Goal: Task Accomplishment & Management: Use online tool/utility

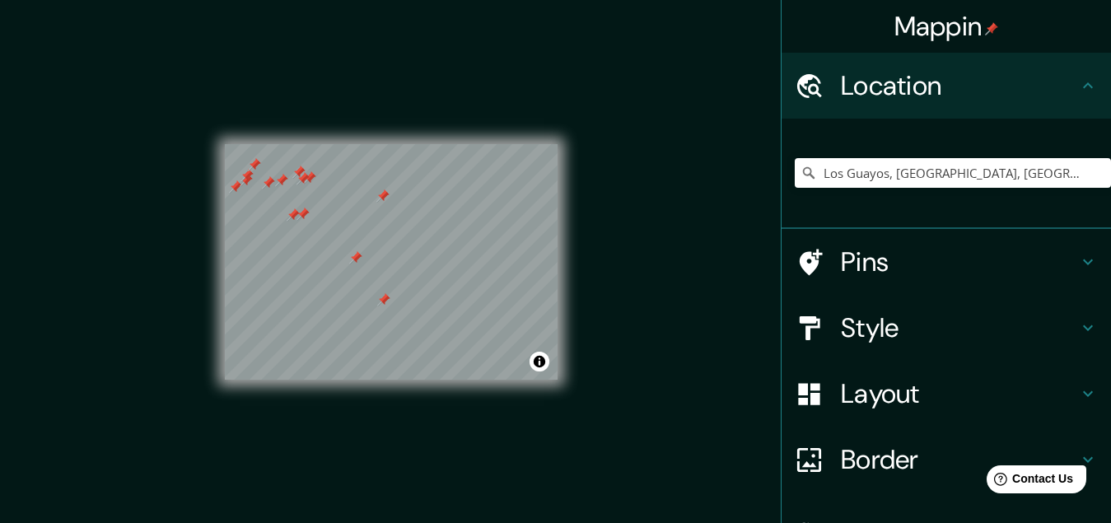
scroll to position [107, 0]
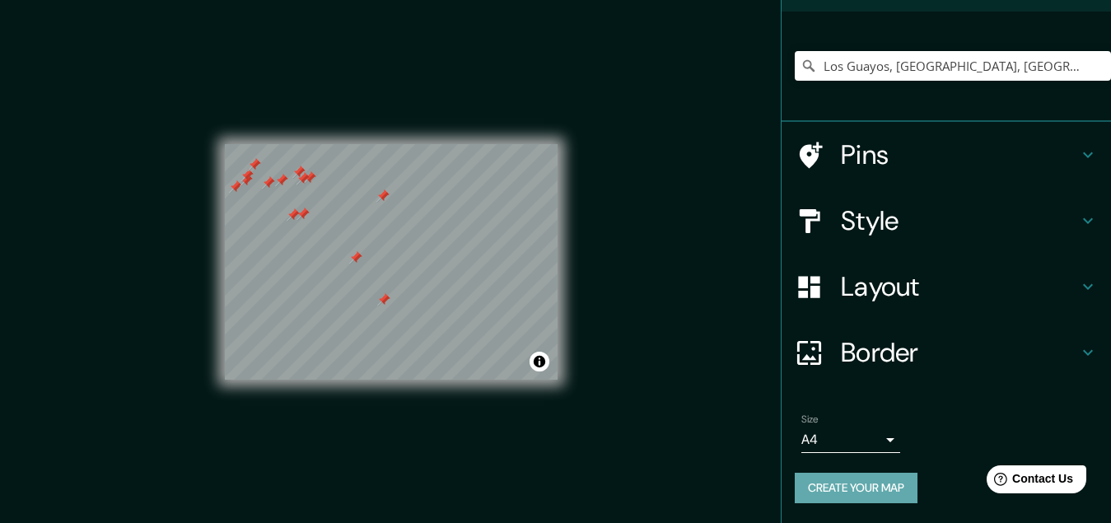
click at [825, 493] on button "Create your map" at bounding box center [856, 488] width 123 height 30
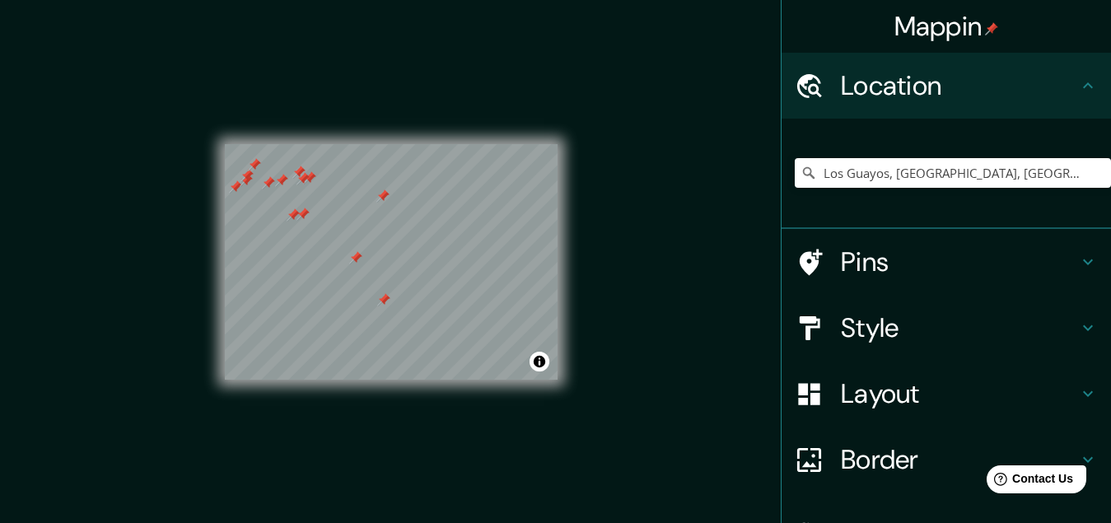
scroll to position [0, 0]
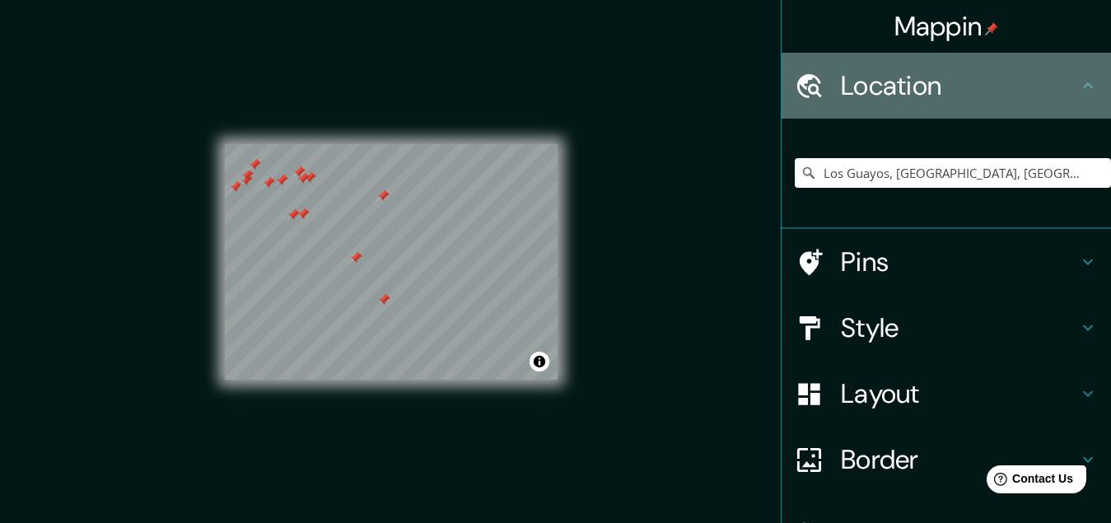
click at [1078, 81] on icon at bounding box center [1088, 86] width 20 height 20
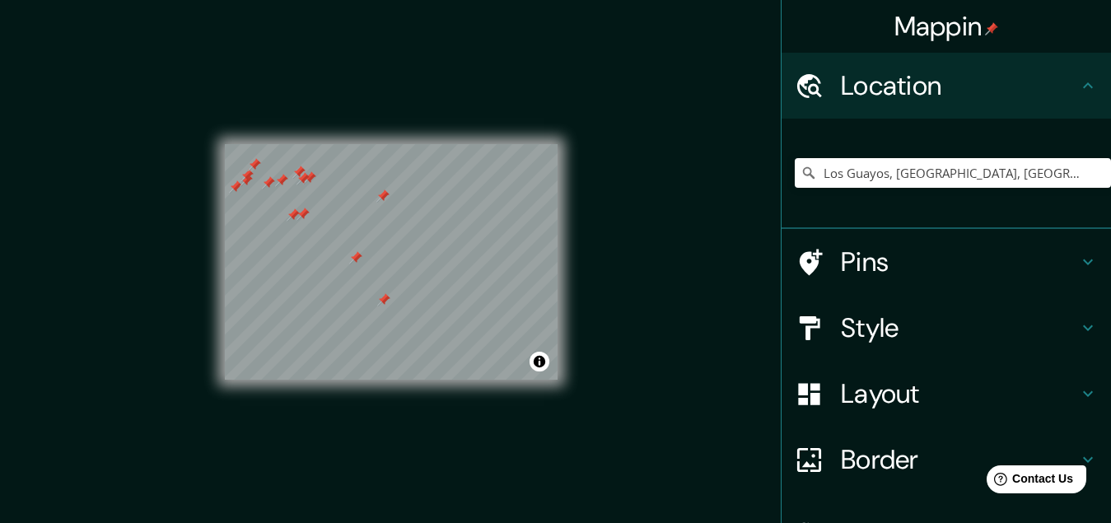
click at [926, 97] on h4 "Location" at bounding box center [959, 85] width 237 height 33
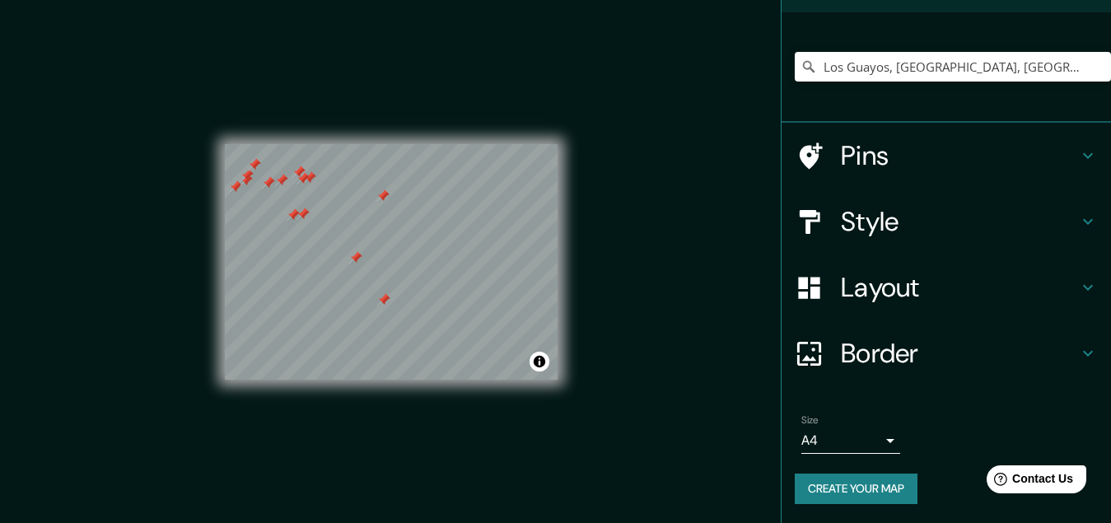
scroll to position [107, 0]
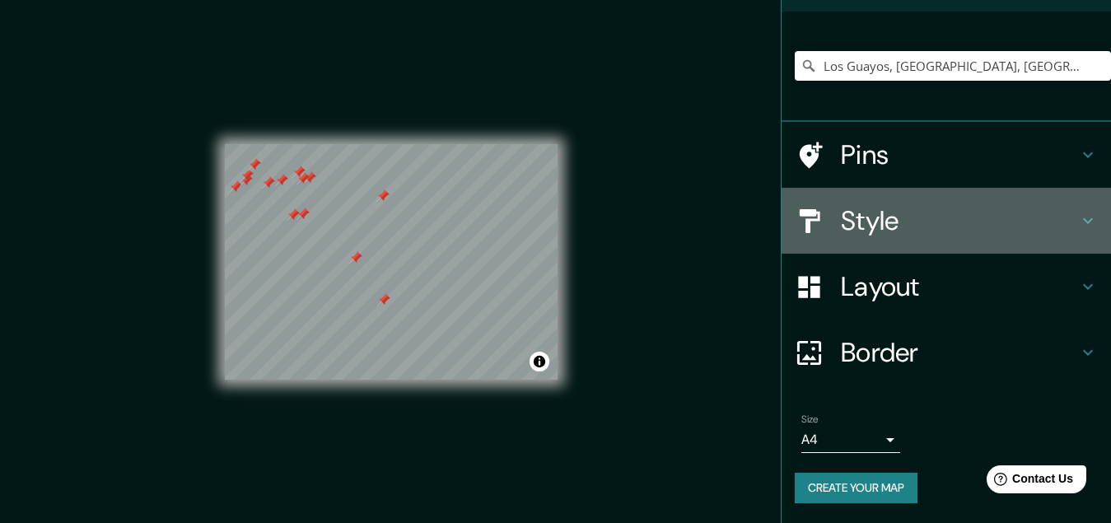
click at [852, 231] on h4 "Style" at bounding box center [959, 220] width 237 height 33
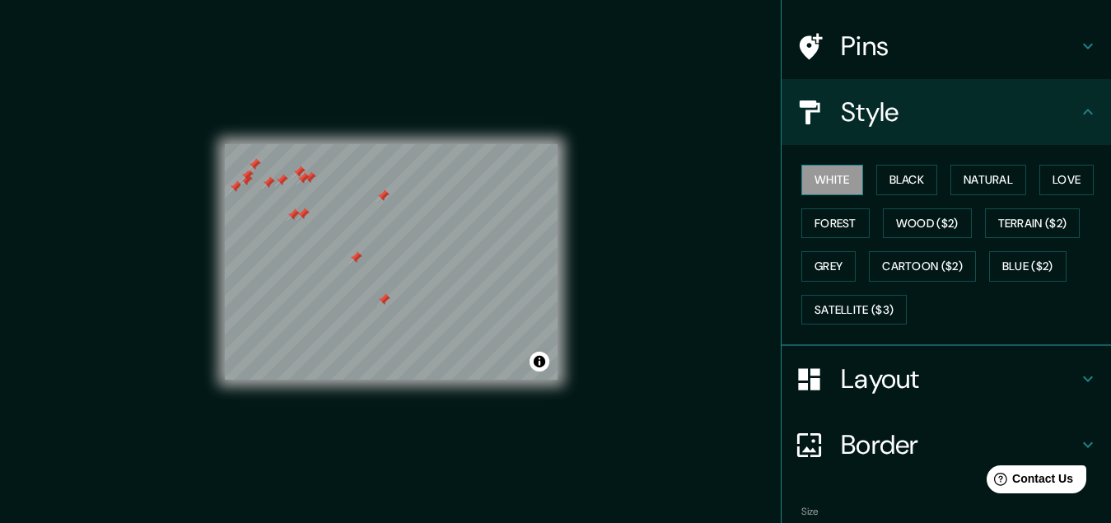
click at [828, 179] on button "White" at bounding box center [832, 180] width 62 height 30
click at [923, 114] on h4 "Style" at bounding box center [959, 112] width 237 height 33
click at [1063, 109] on h4 "Style" at bounding box center [959, 112] width 237 height 33
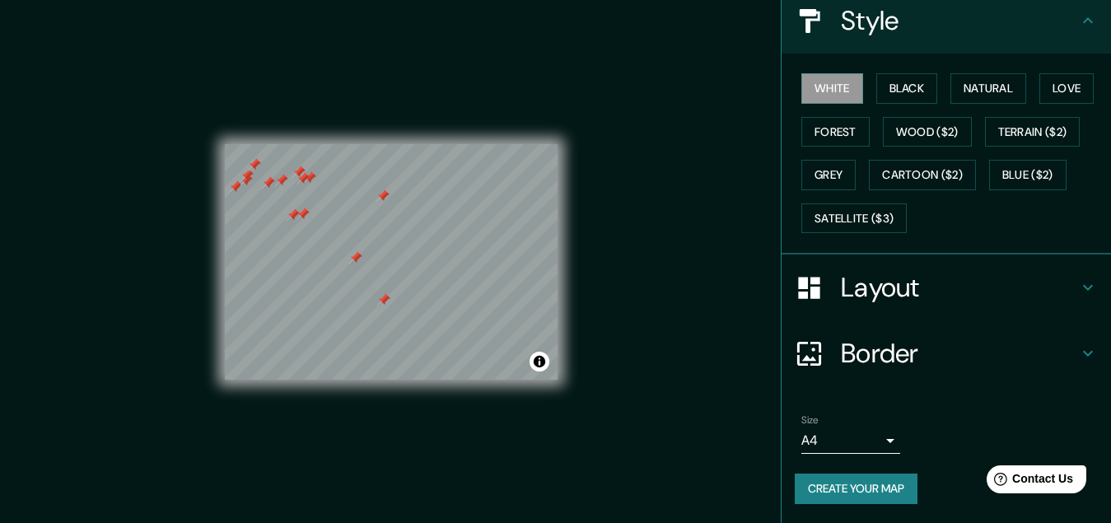
scroll to position [199, 0]
drag, startPoint x: 857, startPoint y: 484, endPoint x: 859, endPoint y: 476, distance: 8.4
click at [859, 489] on button "Create your map" at bounding box center [856, 488] width 123 height 30
click at [837, 488] on button "Create your map" at bounding box center [856, 488] width 123 height 30
click at [825, 483] on button "Create your map" at bounding box center [856, 488] width 123 height 30
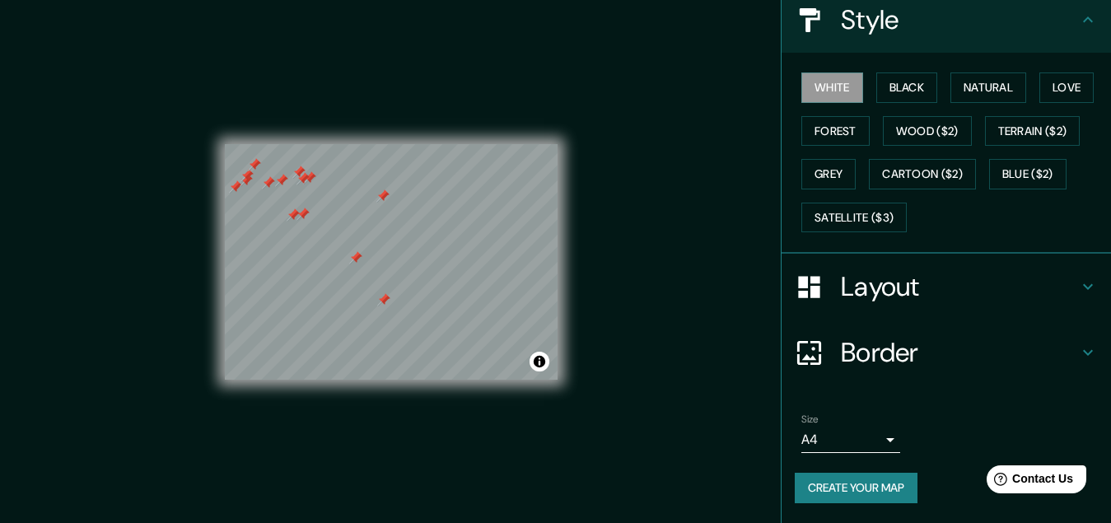
click at [866, 479] on button "Create your map" at bounding box center [856, 488] width 123 height 30
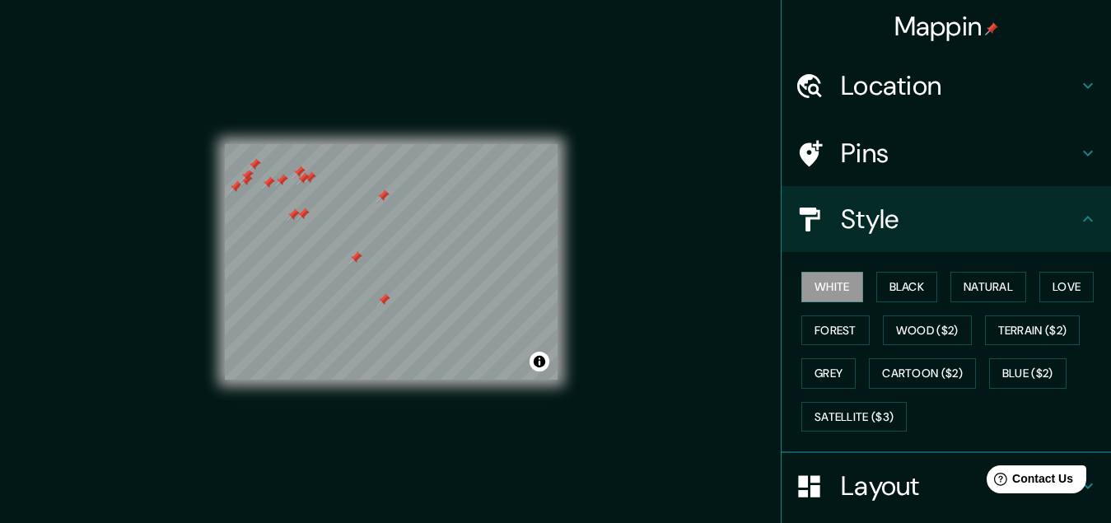
scroll to position [0, 0]
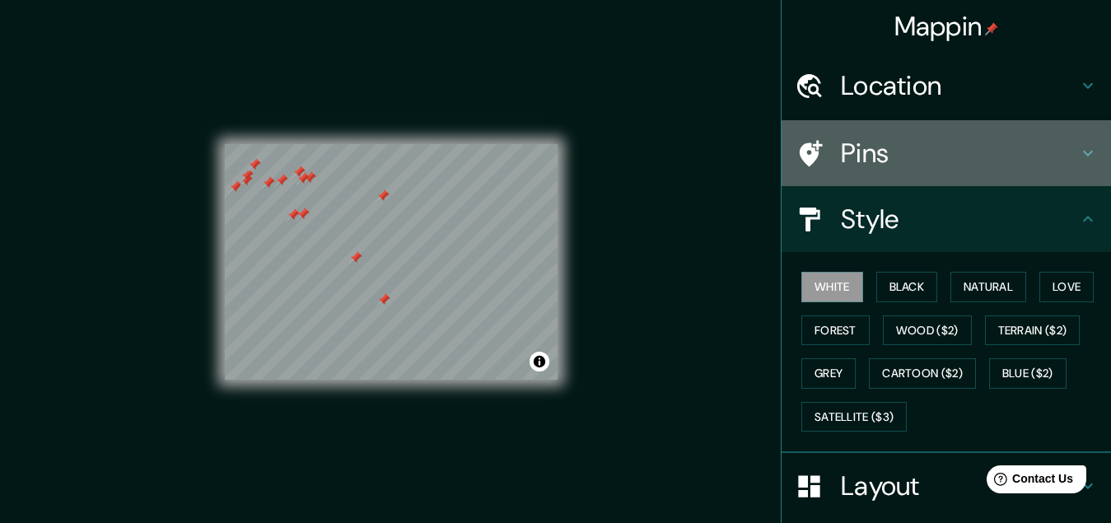
click at [1063, 155] on h4 "Pins" at bounding box center [959, 153] width 237 height 33
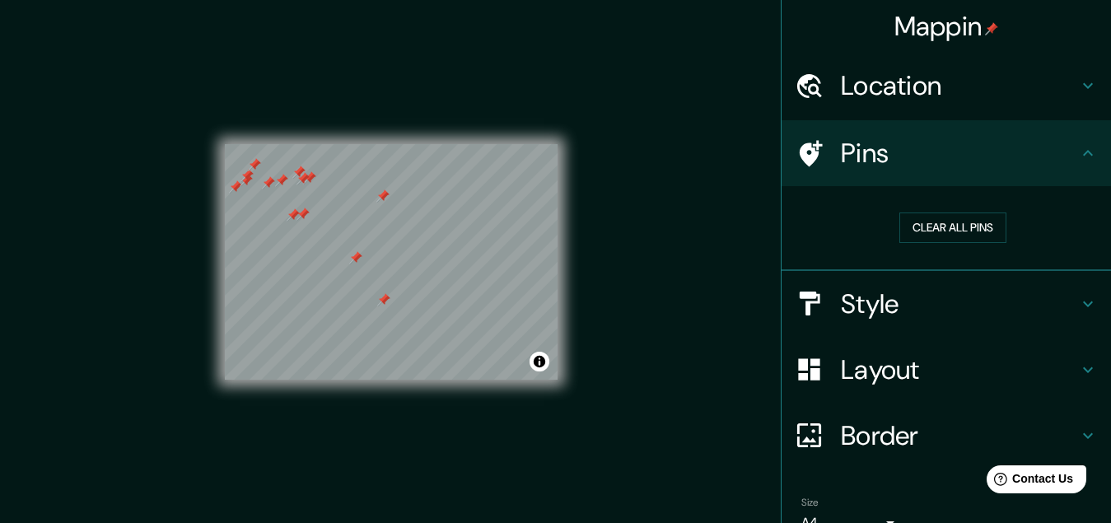
click at [1063, 155] on h4 "Pins" at bounding box center [959, 153] width 237 height 33
click at [1078, 155] on icon at bounding box center [1088, 153] width 20 height 20
click at [1078, 91] on icon at bounding box center [1088, 86] width 20 height 20
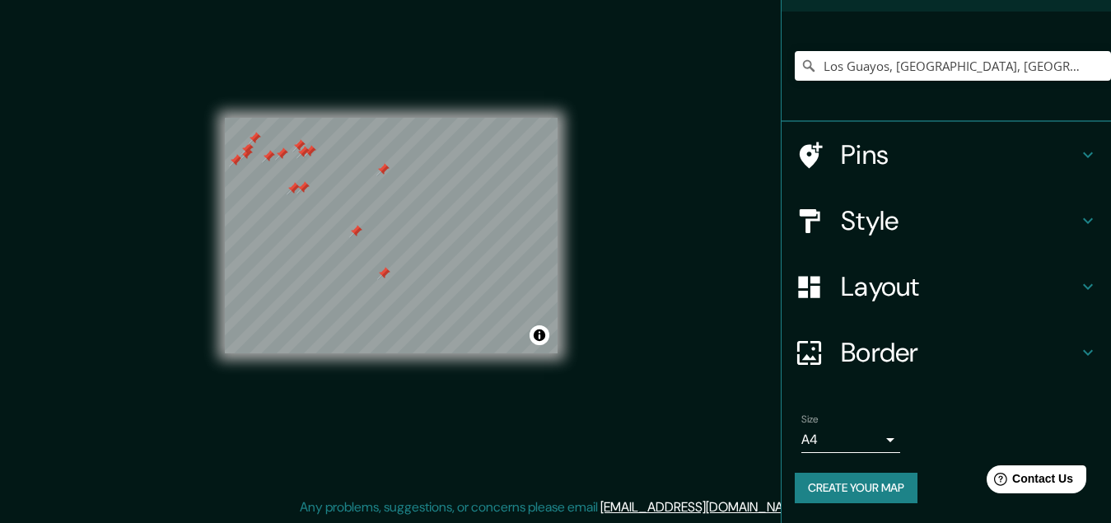
scroll to position [27, 0]
click at [848, 493] on button "Create your map" at bounding box center [856, 488] width 123 height 30
